Goal: Communication & Community: Ask a question

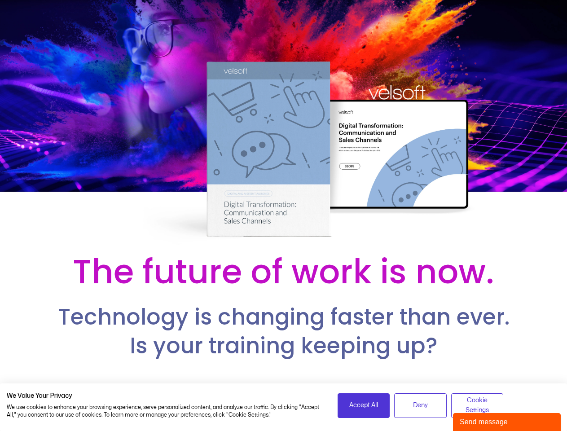
click at [283, 215] on div at bounding box center [283, 123] width 567 height 247
click at [363, 405] on span "Accept All" at bounding box center [363, 405] width 29 height 10
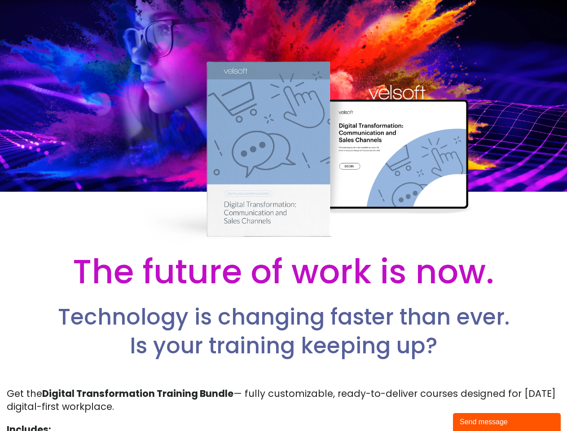
click at [420, 405] on p "Get the Digital Transformation Training Bundle — fully customizable, ready-to-d…" at bounding box center [283, 400] width 553 height 26
click at [477, 405] on p "Get the Digital Transformation Training Bundle — fully customizable, ready-to-d…" at bounding box center [283, 400] width 553 height 26
click at [507, 422] on div "Send message" at bounding box center [506, 421] width 94 height 11
